Goal: Task Accomplishment & Management: Use online tool/utility

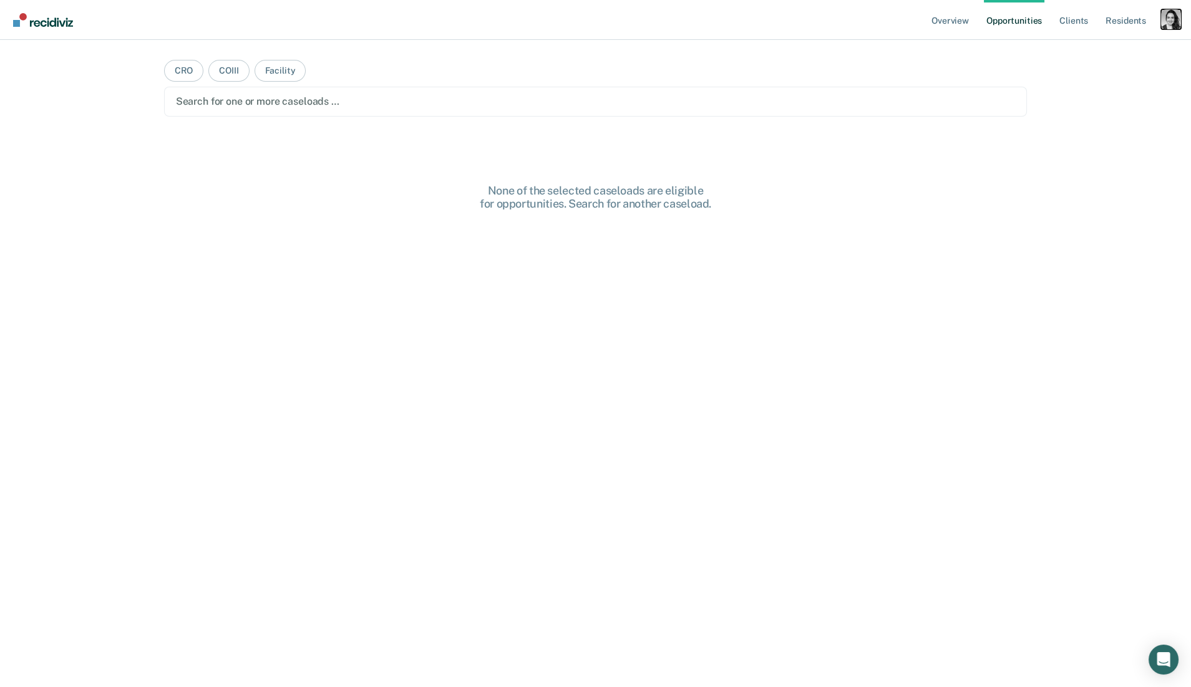
click at [1167, 21] on div "Profile dropdown button" at bounding box center [1171, 19] width 20 height 20
click at [1073, 52] on link "Profile" at bounding box center [1120, 51] width 100 height 11
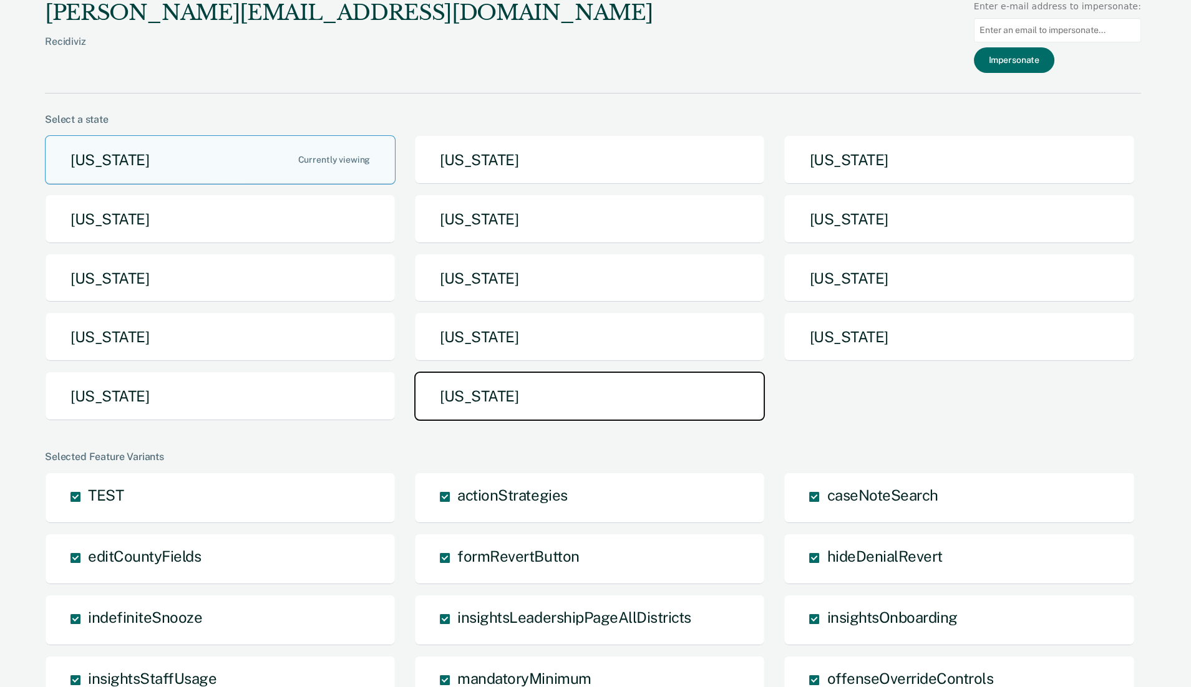
click at [520, 403] on button "[US_STATE]" at bounding box center [589, 396] width 350 height 49
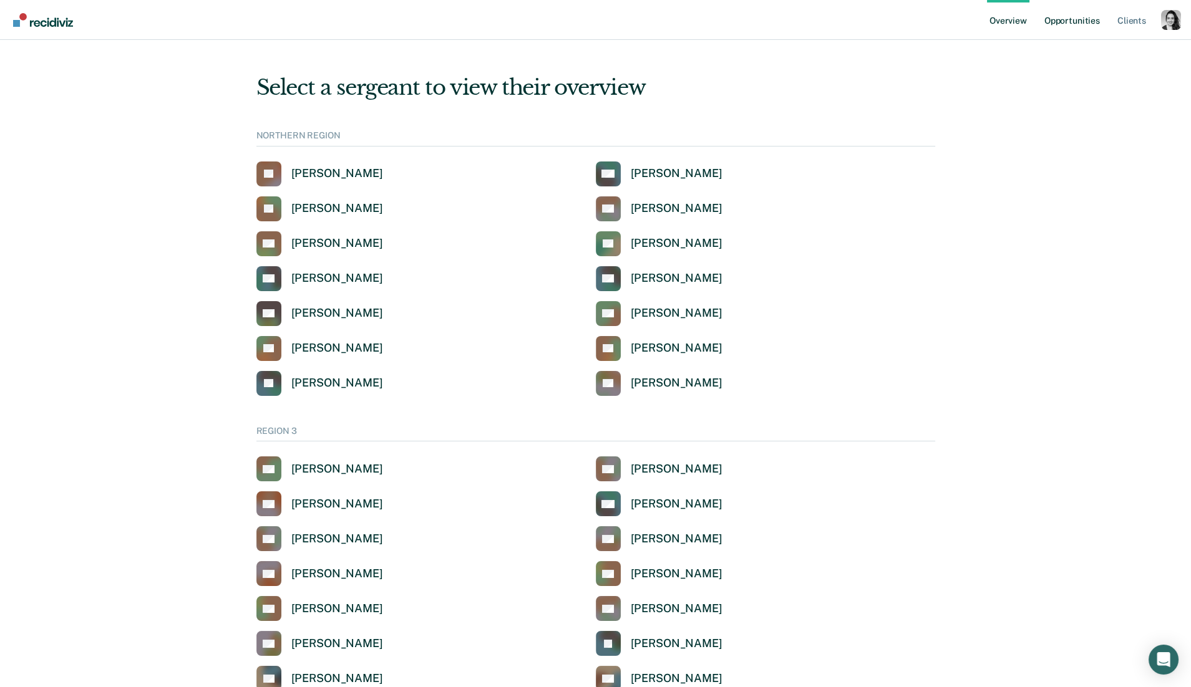
click at [1080, 23] on link "Opportunities" at bounding box center [1071, 20] width 60 height 40
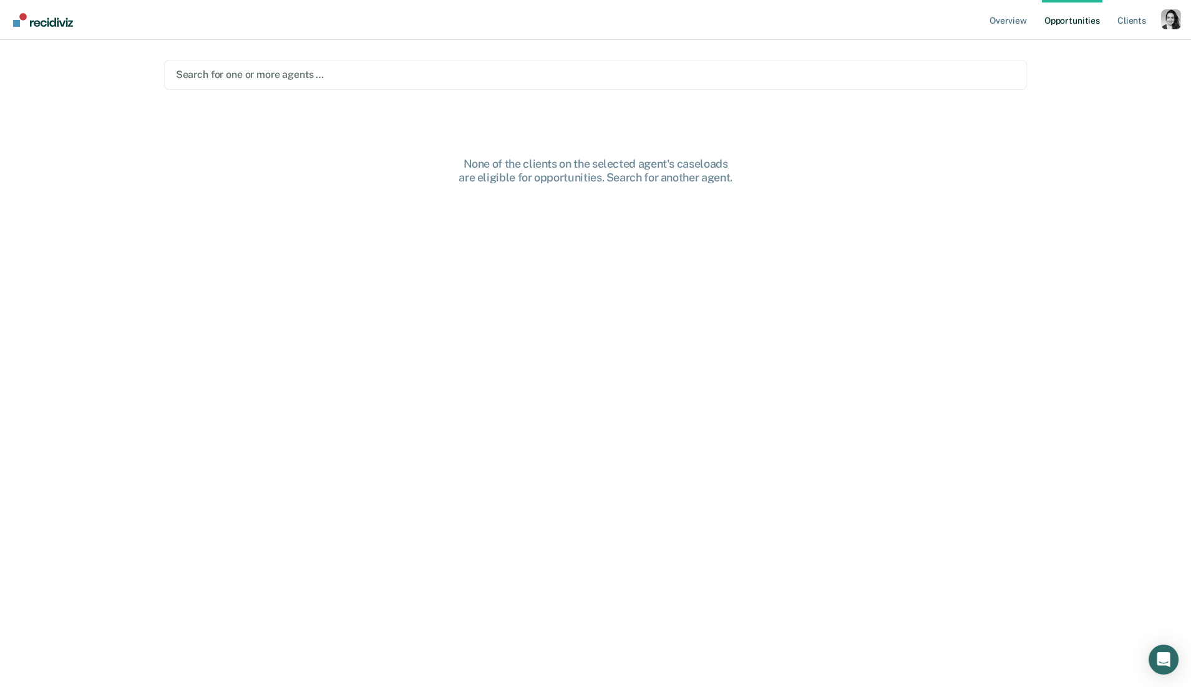
click at [228, 81] on div at bounding box center [595, 74] width 839 height 14
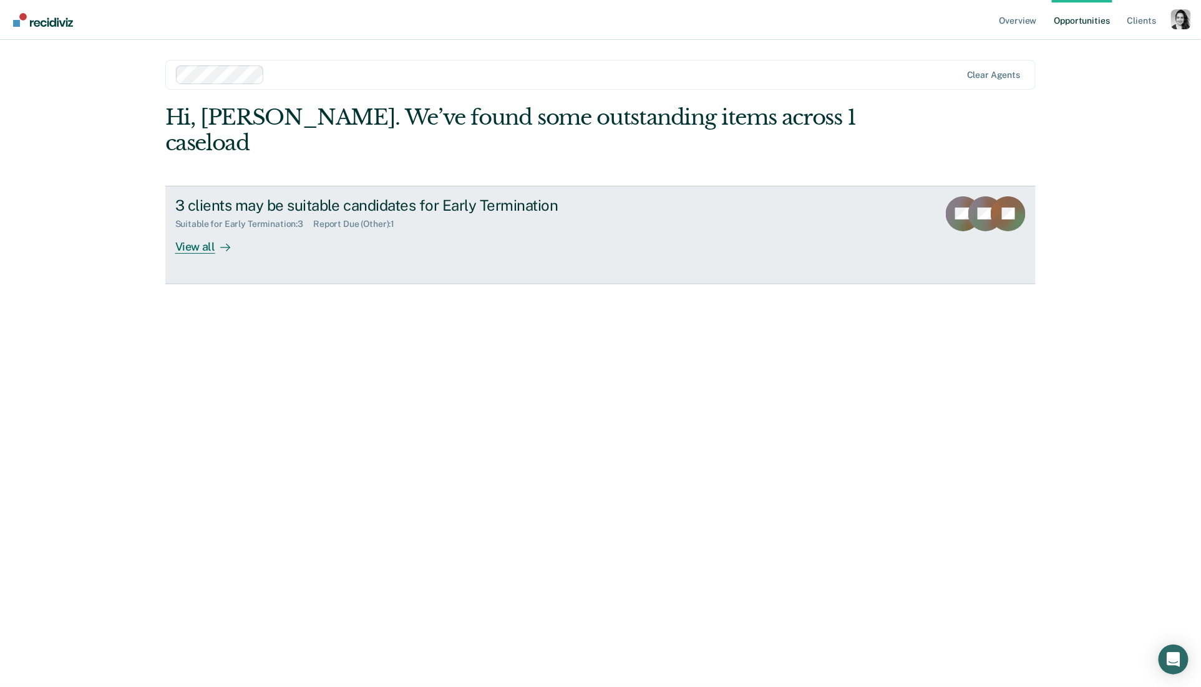
click at [354, 196] on div "3 clients may be suitable candidates for Early Termination" at bounding box center [394, 205] width 438 height 18
